Goal: Check status: Check status

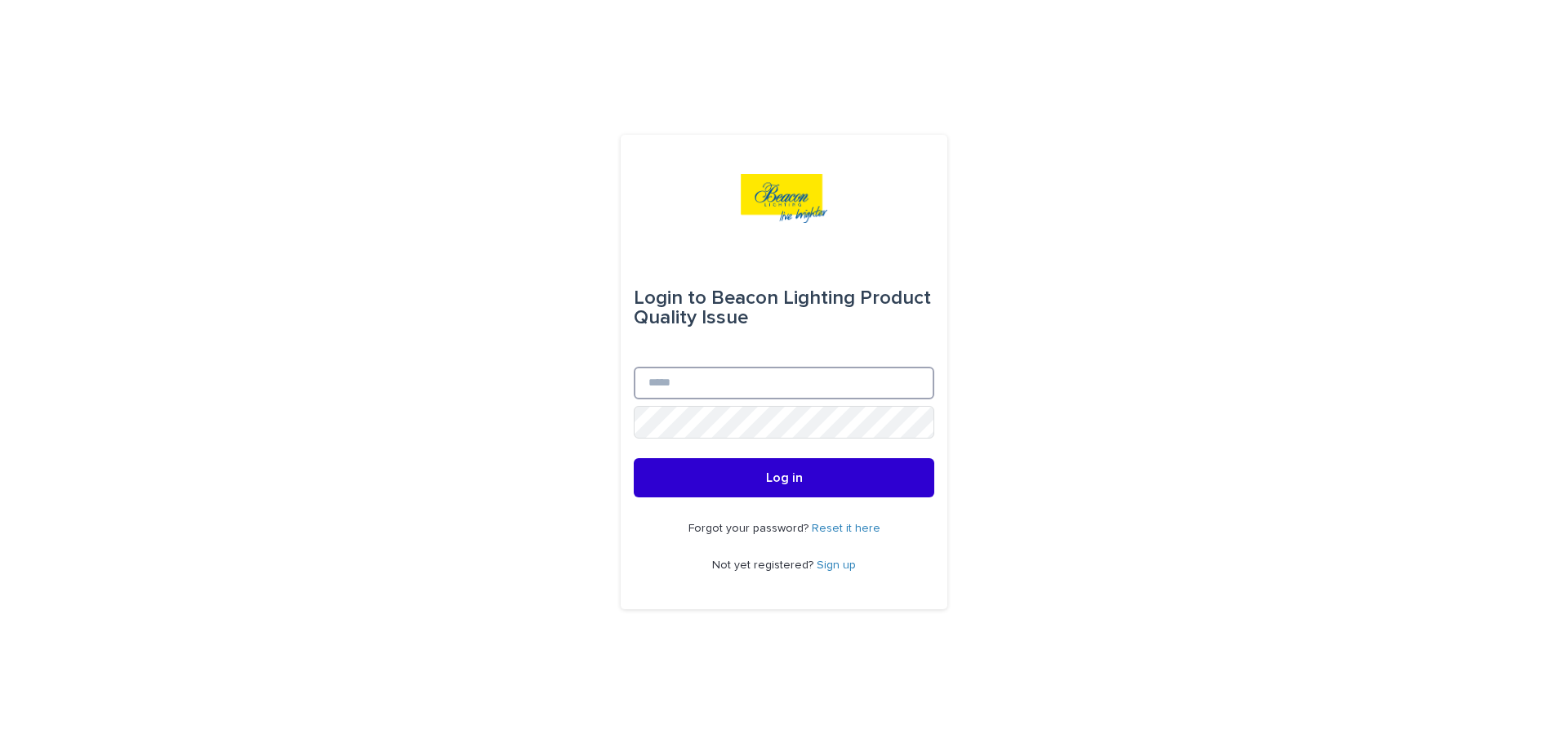
type input "**********"
click at [806, 483] on button "Log in" at bounding box center [784, 478] width 301 height 39
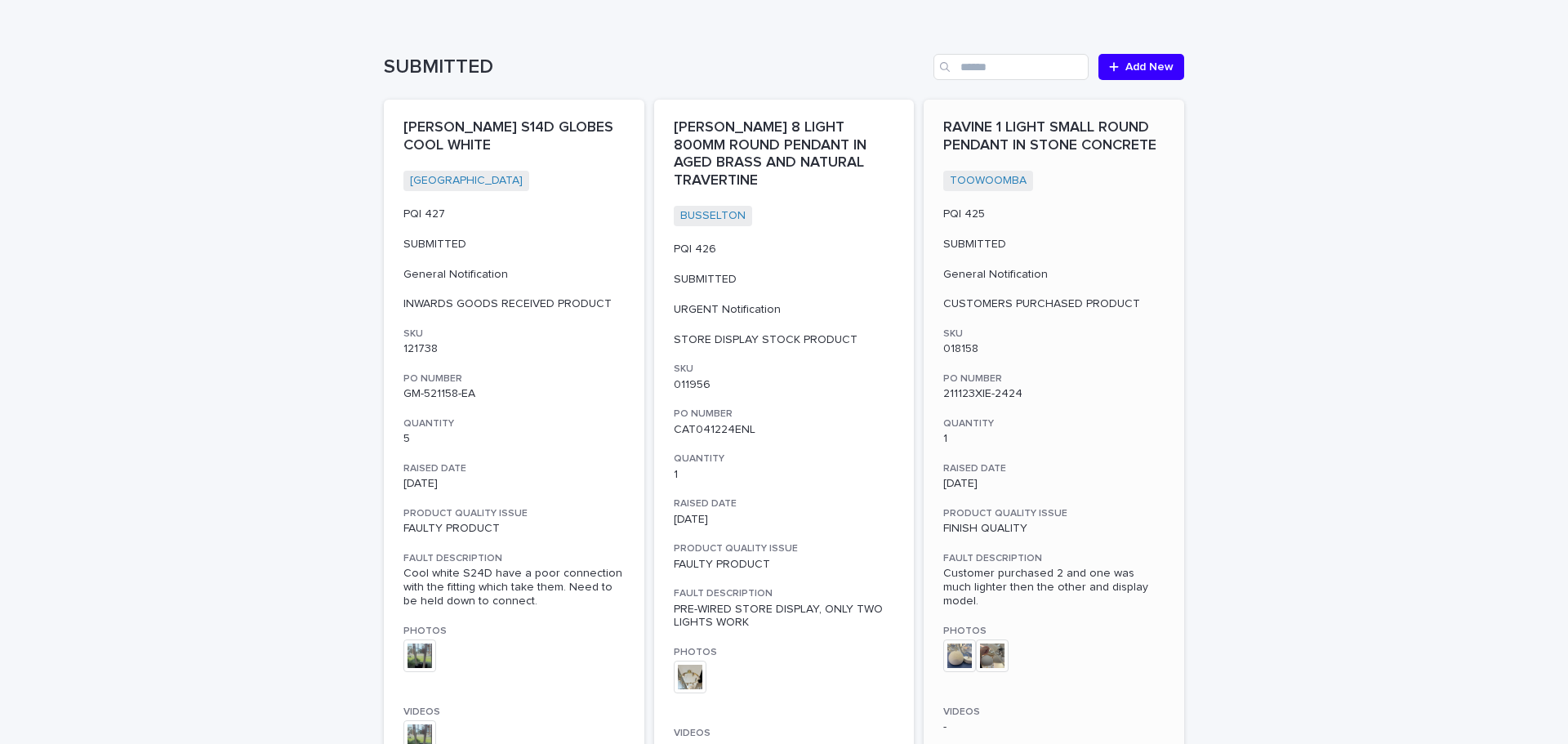
scroll to position [245, 0]
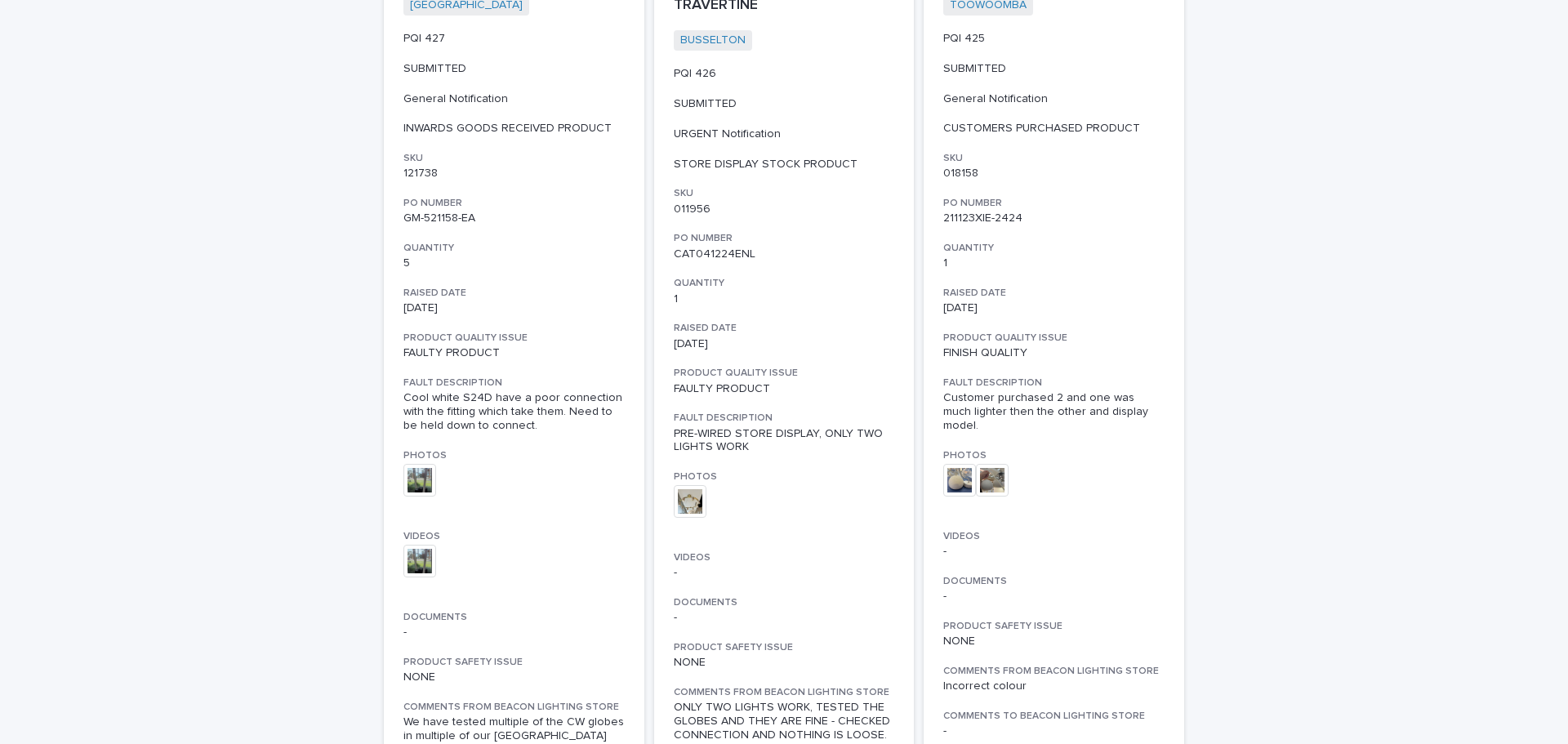
scroll to position [490, 0]
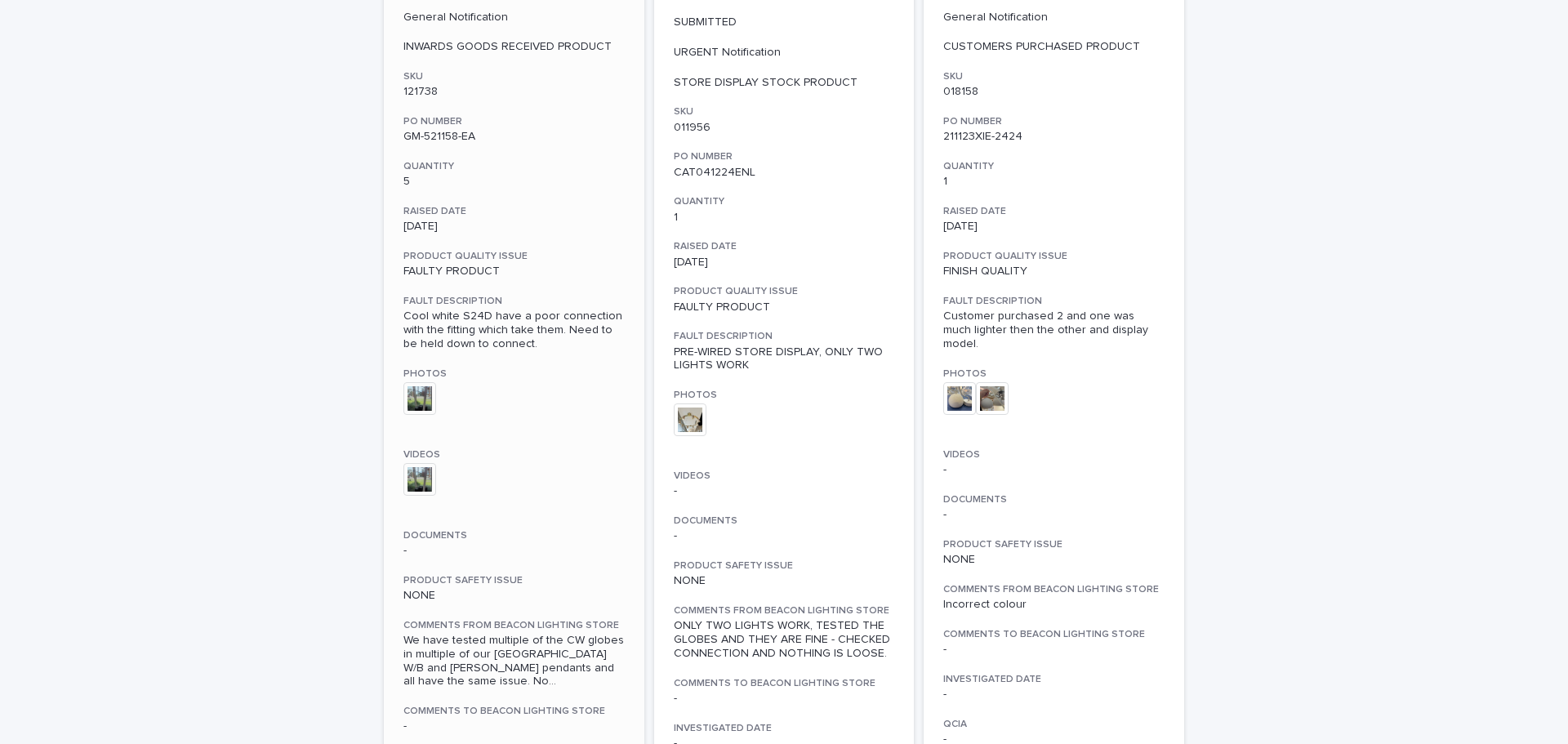
click at [581, 644] on span "We have tested multiple of the CW globes in multiple of our London W/B and Pres…" at bounding box center [514, 661] width 221 height 55
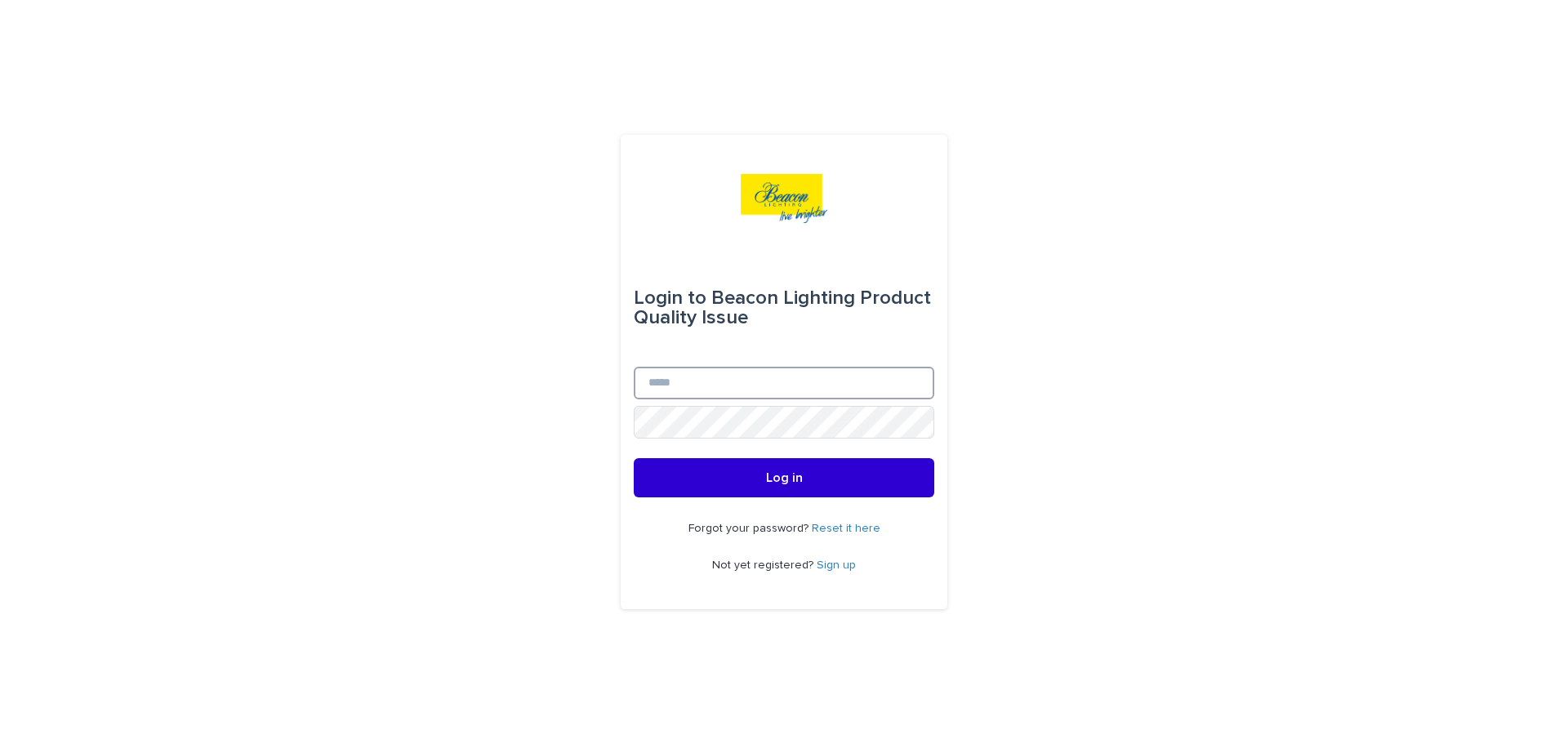
type input "**********"
click at [748, 490] on button "Log in" at bounding box center [784, 478] width 301 height 39
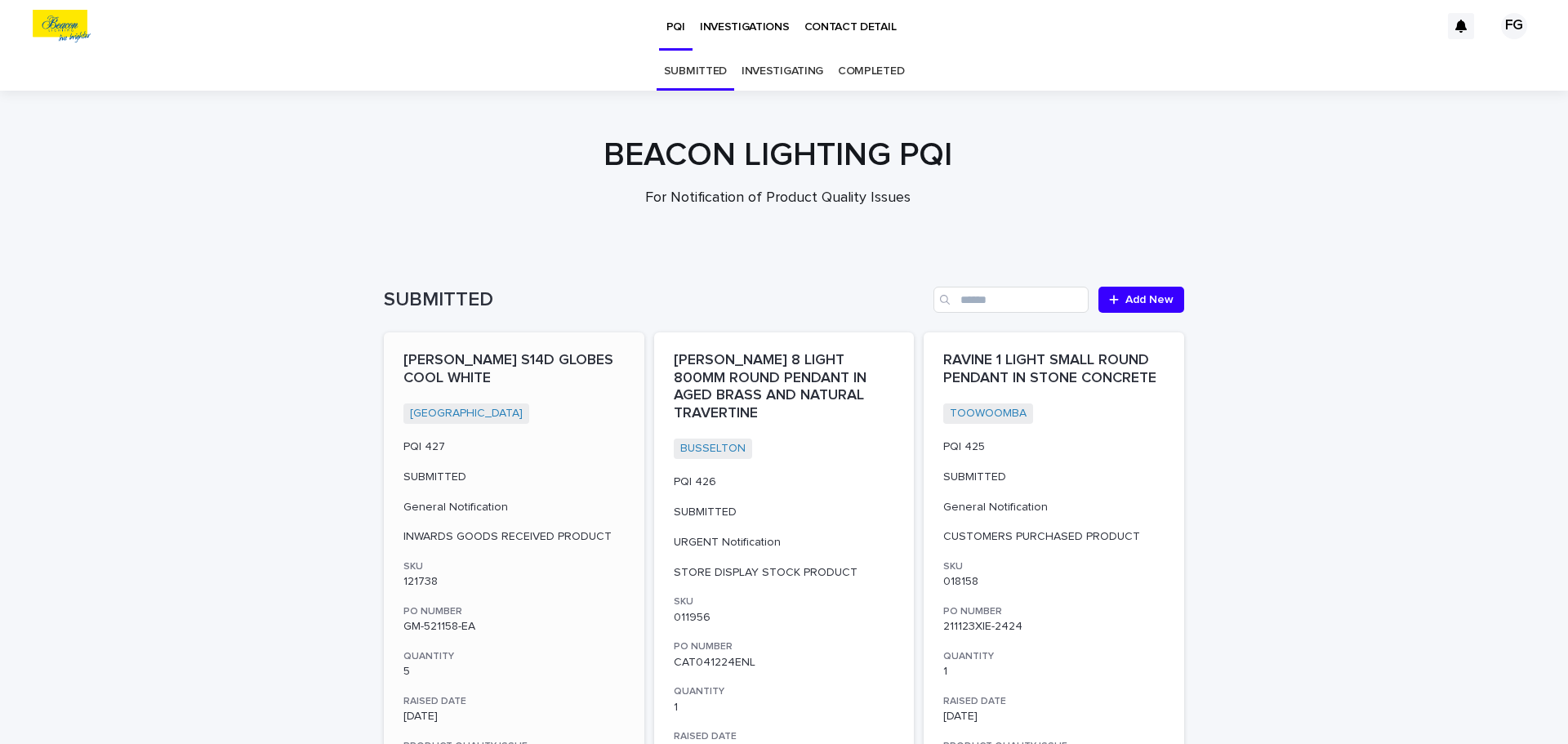
click at [527, 453] on p "PQI 427" at bounding box center [514, 447] width 221 height 14
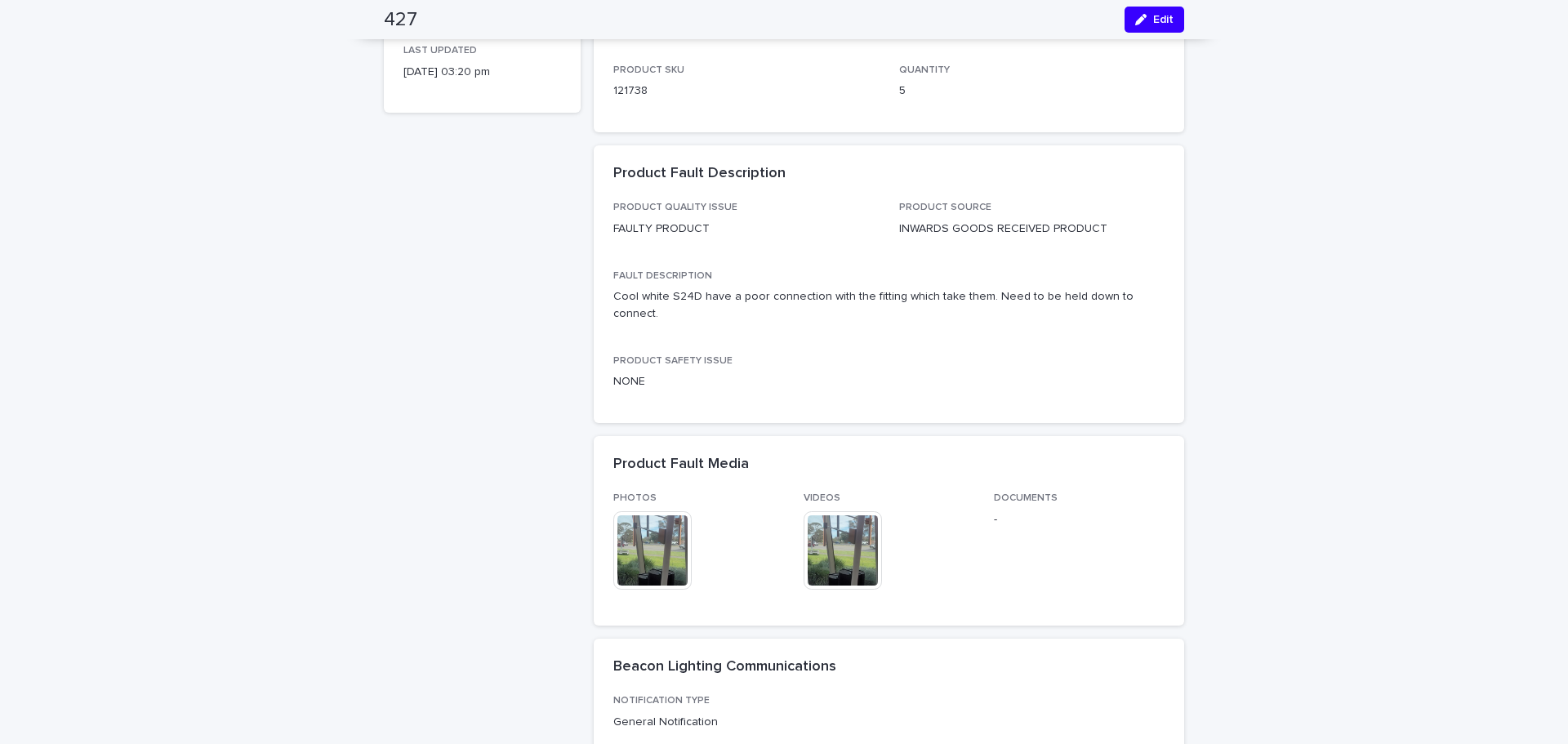
scroll to position [408, 0]
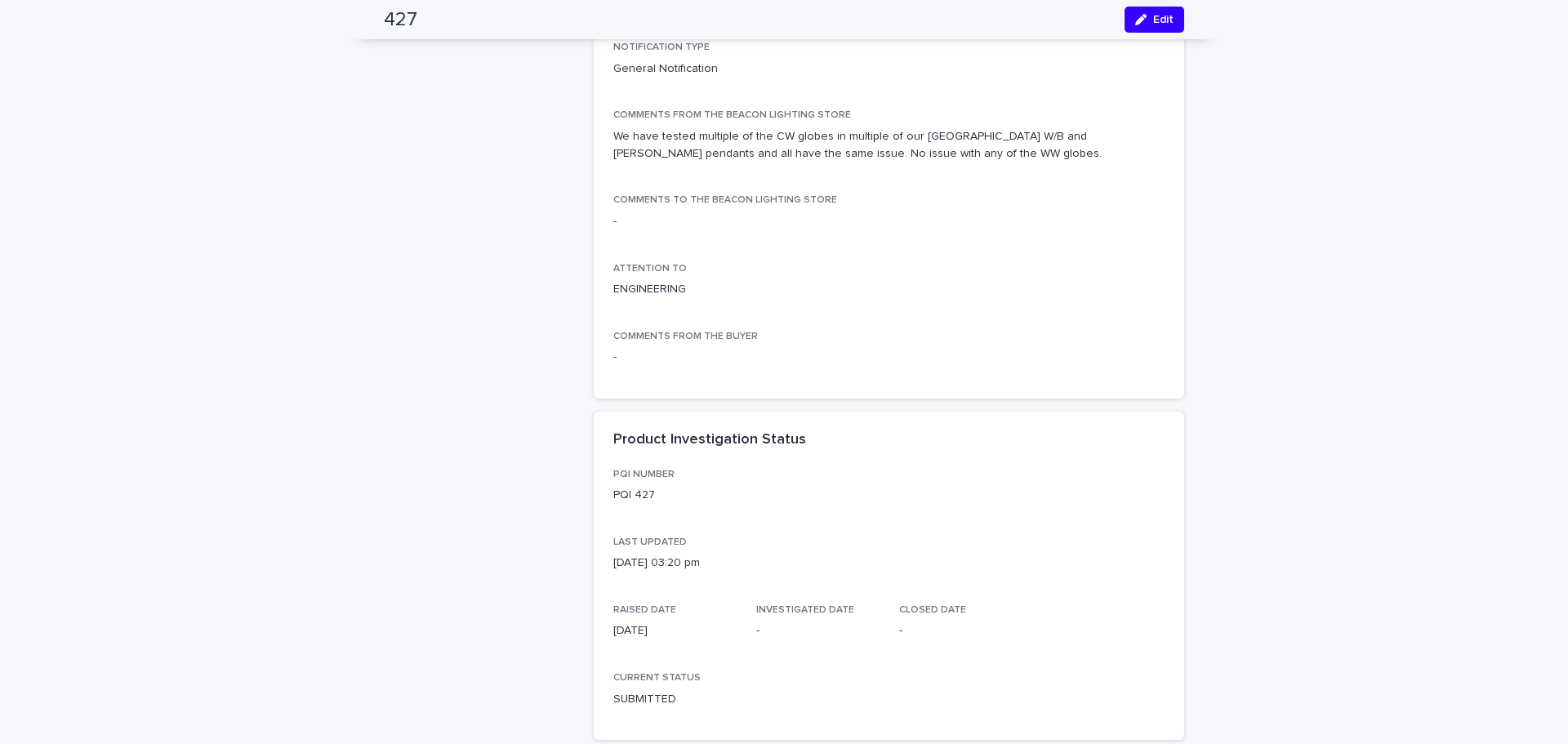
scroll to position [899, 0]
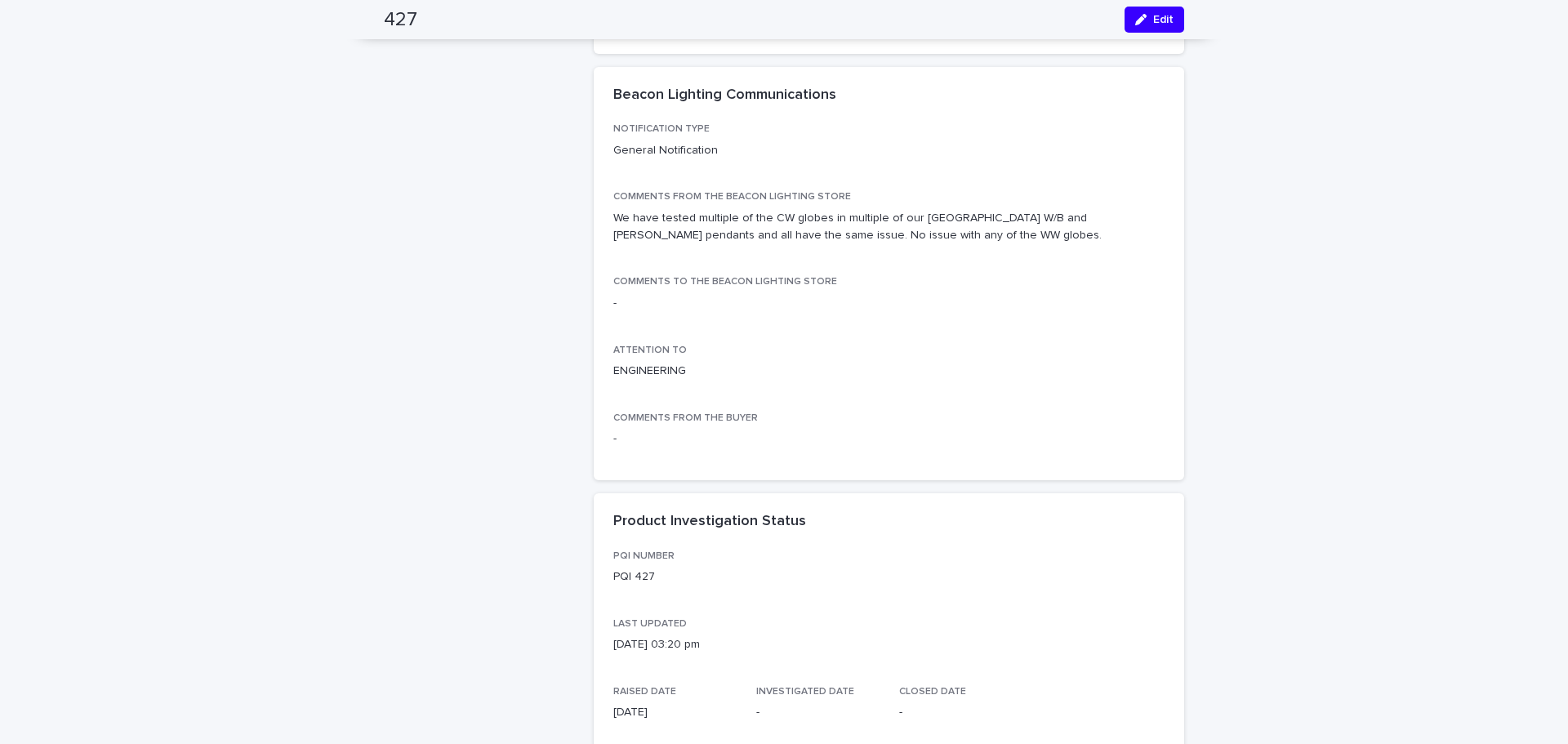
click at [1022, 567] on div "PQI NUMBER PQI 427 LAST UPDATED 10/11/2025 03:20 pm RAISED DATE 10/11/2025 INVE…" at bounding box center [889, 676] width 551 height 253
click at [1386, 464] on div "Loading... Saving… Loading... Saving… 427 Edit Edit 427 STORE FOUNTAIN GATE CUR…" at bounding box center [784, 274] width 1568 height 2164
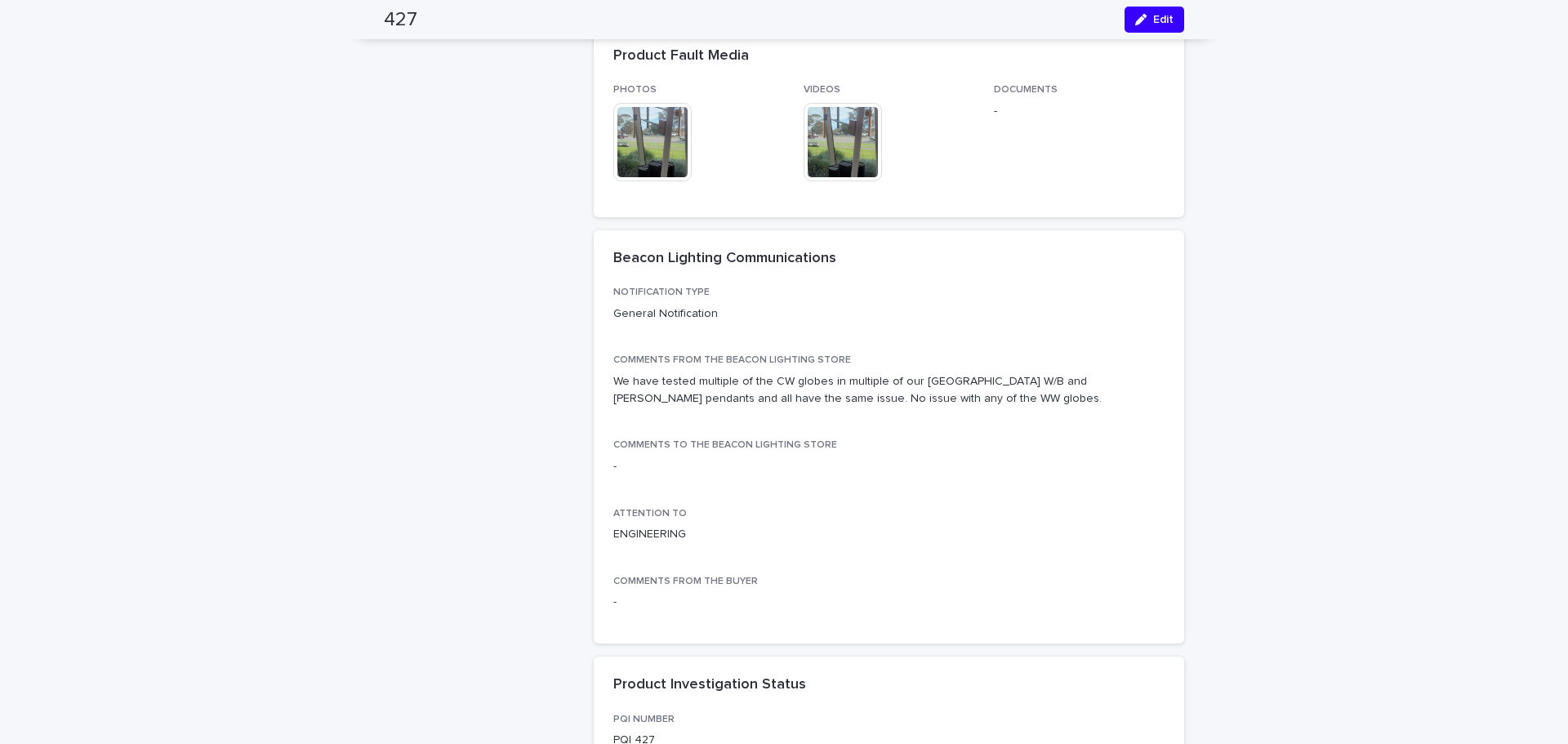
scroll to position [1307, 0]
